Goal: Communication & Community: Ask a question

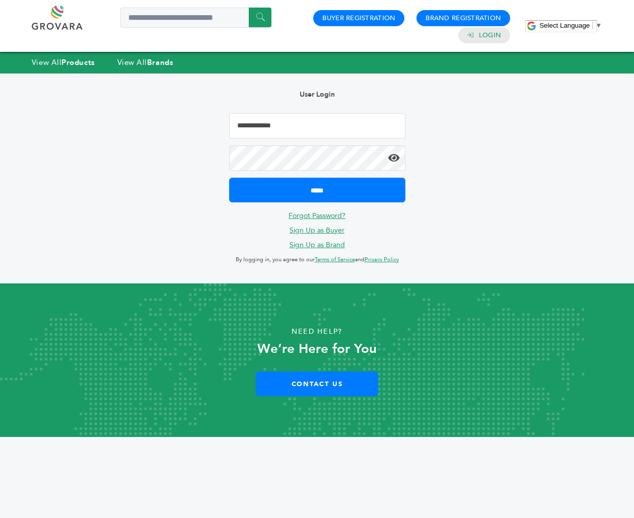
click at [341, 126] on input "Email Address" at bounding box center [317, 125] width 176 height 25
type input "**********"
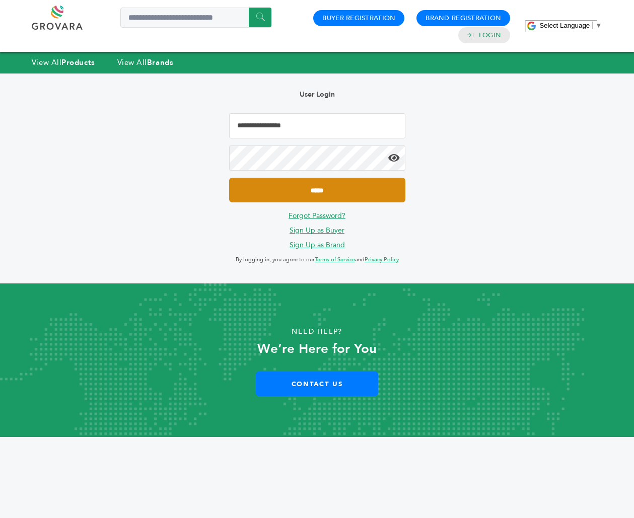
click at [404, 198] on input "*****" at bounding box center [317, 190] width 176 height 25
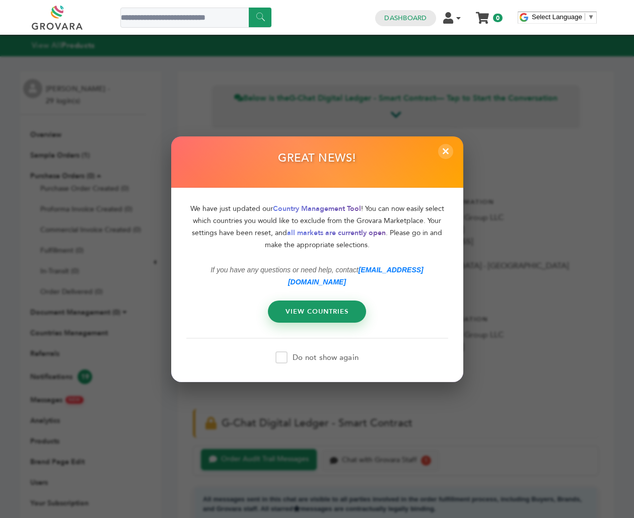
click at [437, 161] on div "GREAT NEWS!" at bounding box center [317, 162] width 292 height 52
click at [442, 160] on span "×" at bounding box center [445, 151] width 17 height 17
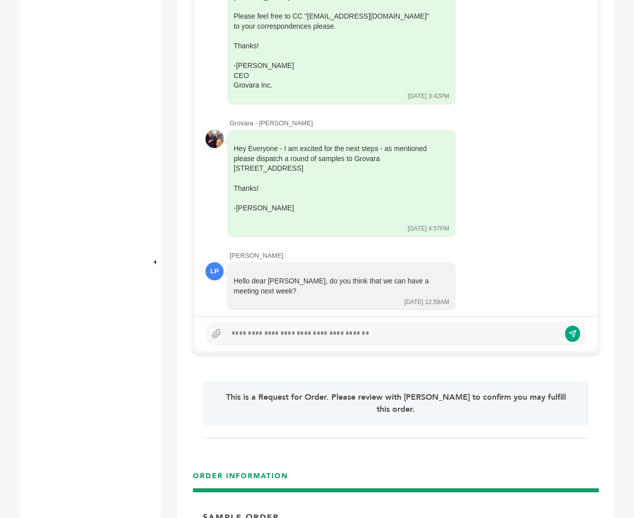
scroll to position [562, 0]
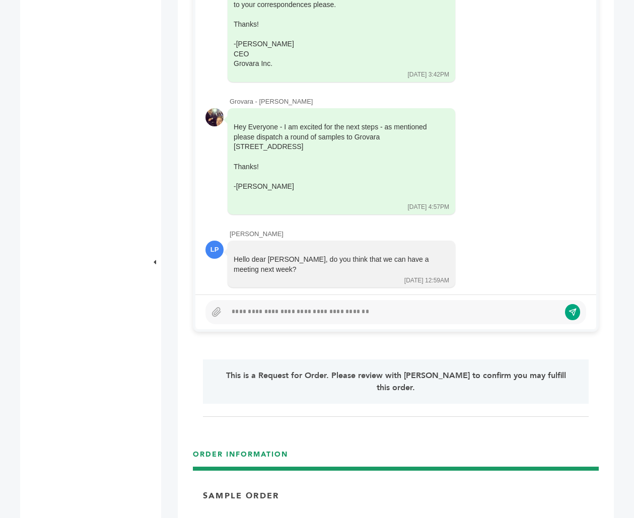
click at [307, 307] on div at bounding box center [394, 312] width 334 height 12
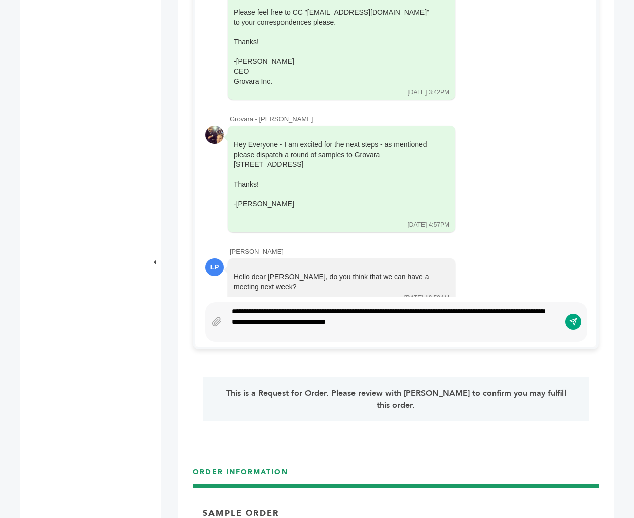
scroll to position [555, 0]
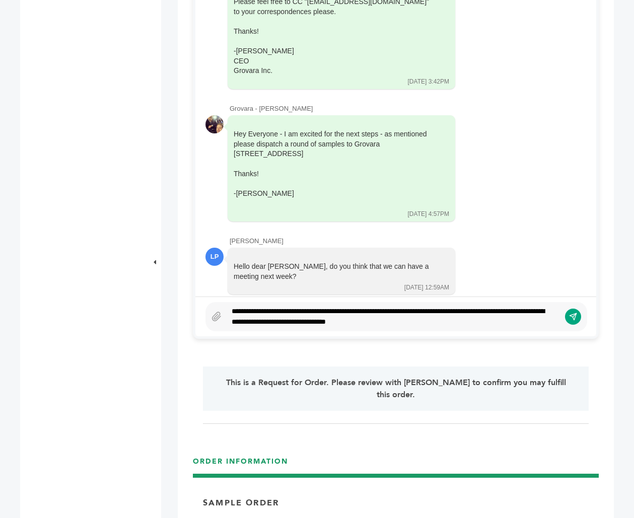
click at [583, 314] on div "**********" at bounding box center [397, 316] width 382 height 29
click at [574, 314] on icon "submit" at bounding box center [573, 316] width 9 height 9
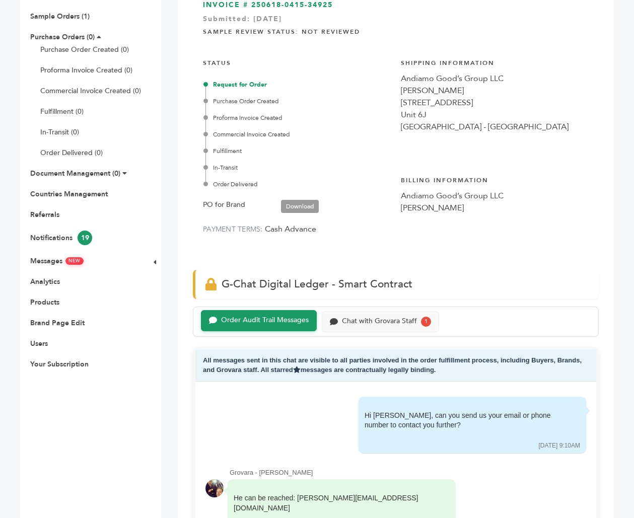
scroll to position [129, 0]
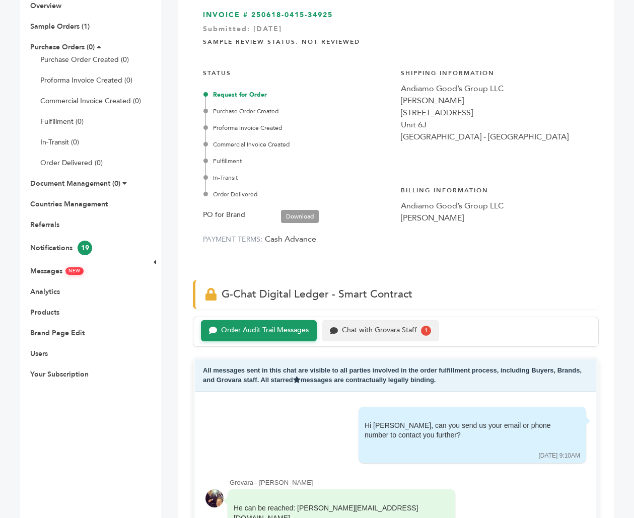
click at [376, 333] on div "Chat with Grovara Staff" at bounding box center [379, 331] width 75 height 9
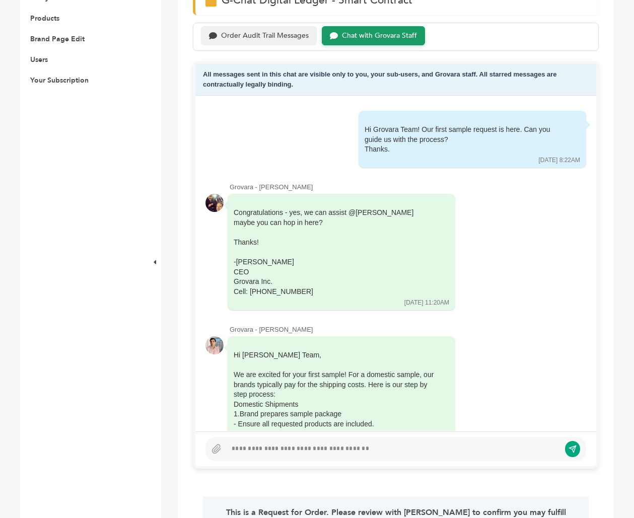
click at [273, 36] on div "Order Audit Trail Messages" at bounding box center [265, 36] width 88 height 9
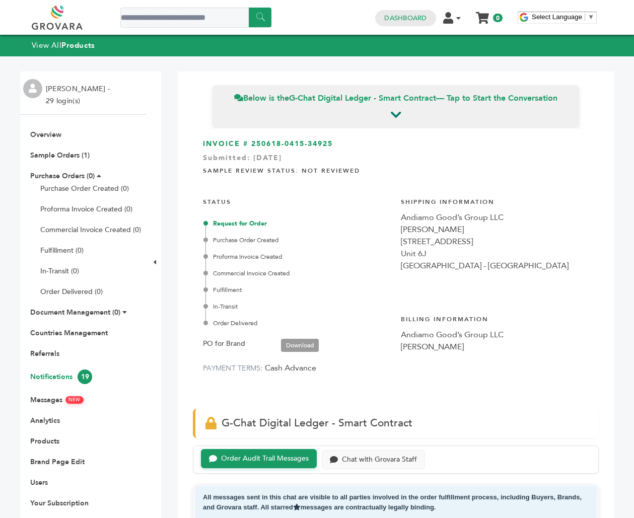
click at [44, 375] on link "Notifications 19" at bounding box center [61, 377] width 62 height 10
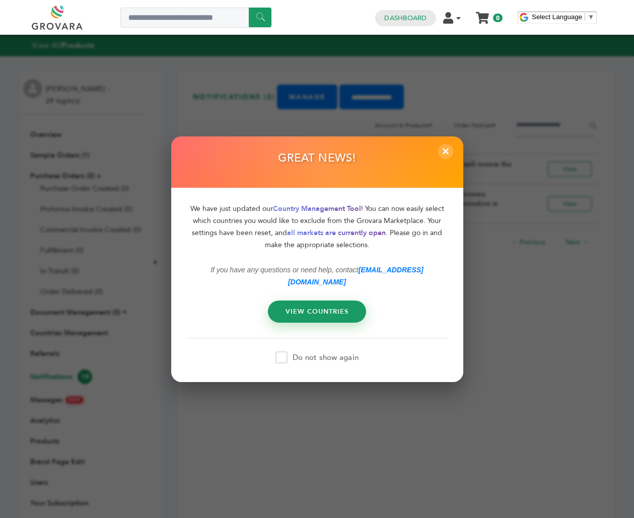
click at [456, 152] on div "GREAT NEWS!" at bounding box center [317, 162] width 292 height 52
click at [451, 152] on div "GREAT NEWS!" at bounding box center [317, 162] width 292 height 52
click at [441, 158] on span "×" at bounding box center [445, 151] width 17 height 17
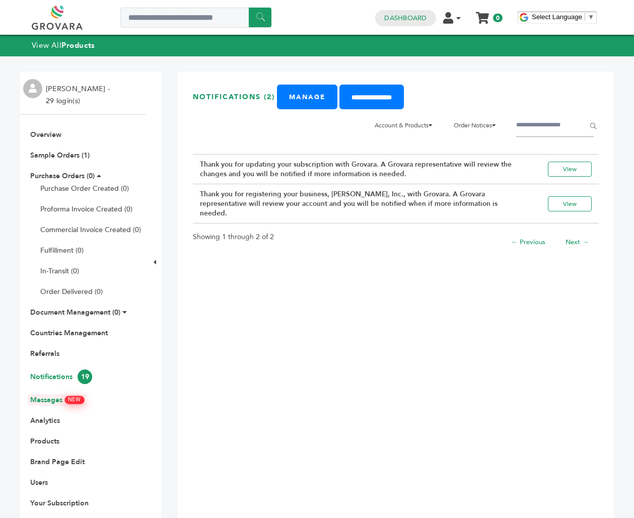
click at [50, 398] on link "Messages NEW" at bounding box center [56, 401] width 53 height 10
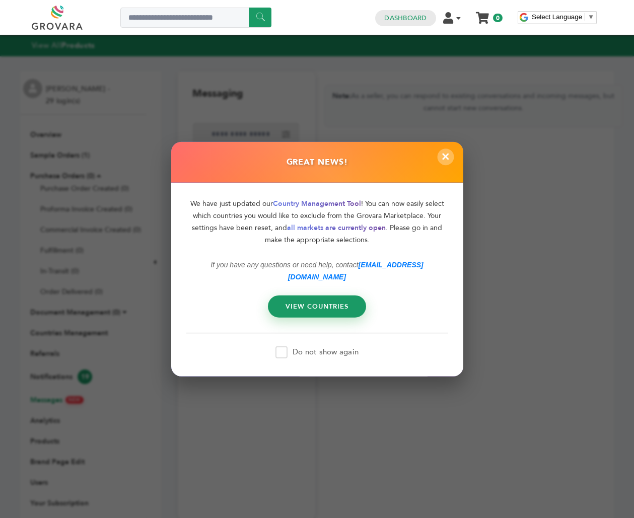
click at [447, 159] on span "×" at bounding box center [445, 157] width 17 height 17
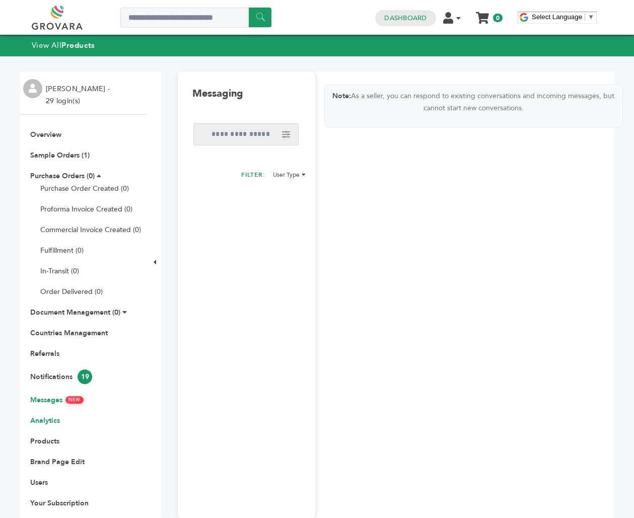
click at [32, 420] on link "Analytics" at bounding box center [45, 421] width 30 height 10
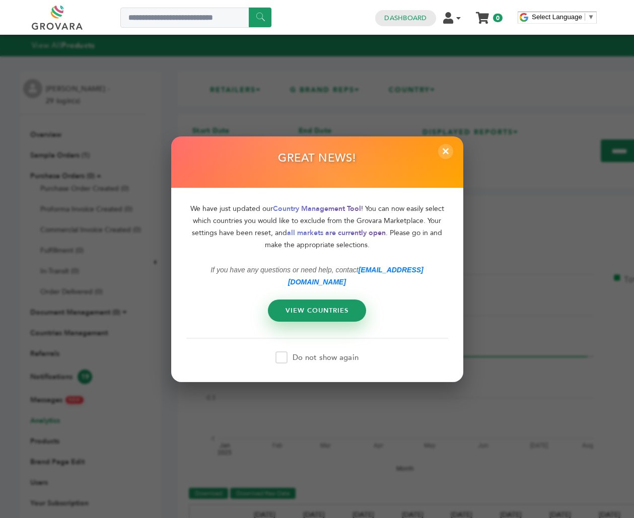
click at [322, 301] on link "VIEW COUNTRIES" at bounding box center [317, 311] width 98 height 22
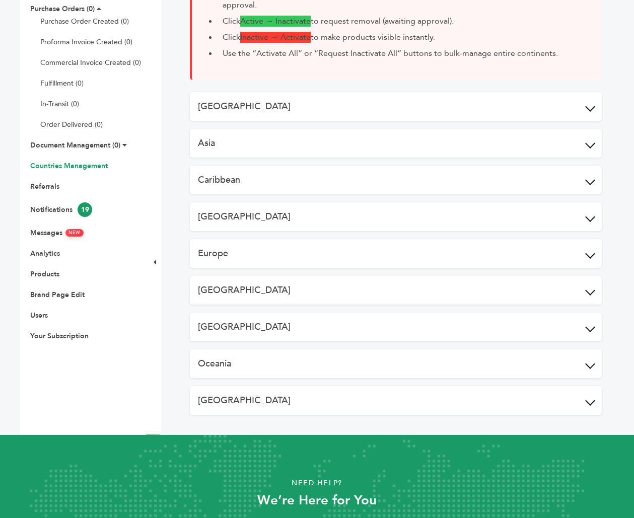
scroll to position [172, 0]
